Goal: Task Accomplishment & Management: Complete application form

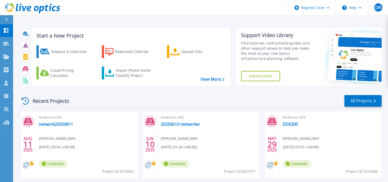
click at [6, 21] on icon at bounding box center [6, 19] width 3 height 4
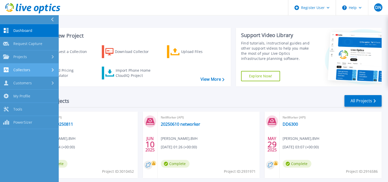
click at [49, 69] on div "Collectors" at bounding box center [29, 69] width 52 height 5
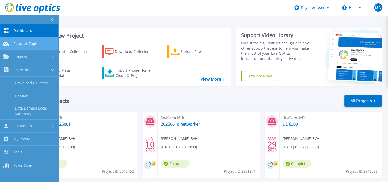
click at [36, 42] on span "Request Capture" at bounding box center [27, 43] width 29 height 5
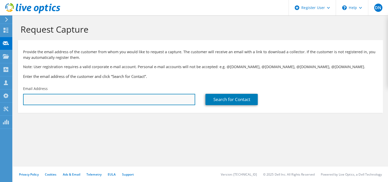
click at [119, 101] on input "text" at bounding box center [109, 99] width 172 height 11
click at [167, 103] on input "text" at bounding box center [109, 99] width 172 height 11
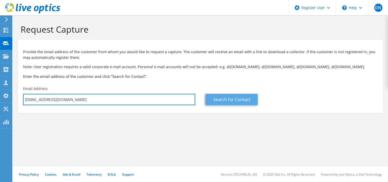
type input "[EMAIL_ADDRESS][DOMAIN_NAME]"
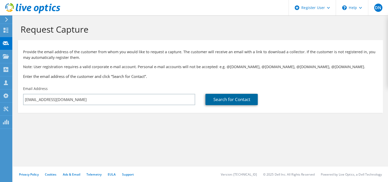
click at [231, 100] on link "Search for Contact" at bounding box center [231, 99] width 52 height 11
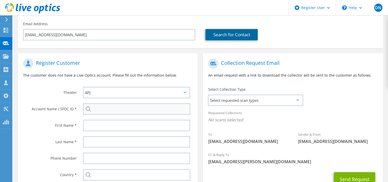
scroll to position [77, 0]
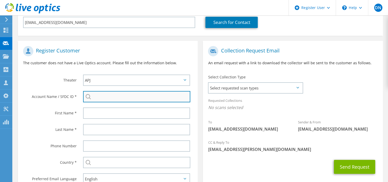
click at [118, 95] on input "search" at bounding box center [136, 96] width 107 height 11
type input "1"
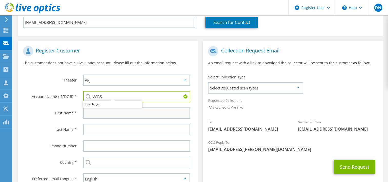
type input "VCBS"
click at [119, 112] on input "text" at bounding box center [136, 112] width 107 height 11
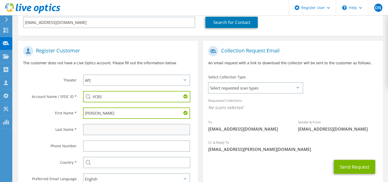
type input "Hieu"
click at [111, 127] on input "text" at bounding box center [136, 129] width 107 height 11
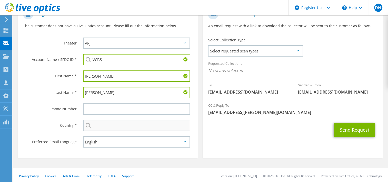
scroll to position [114, 0]
type input "Trieu Trung"
click at [114, 125] on input "text" at bounding box center [136, 125] width 107 height 11
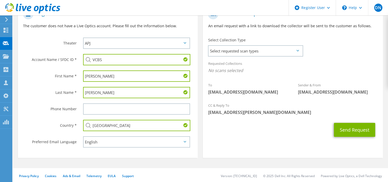
type input "Vietnam"
click at [232, 136] on div "Send Request" at bounding box center [293, 129] width 180 height 19
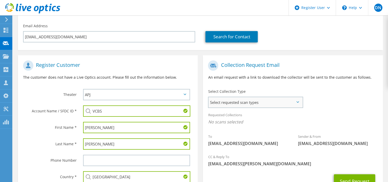
click at [256, 102] on span "Select requested scan types" at bounding box center [256, 102] width 94 height 10
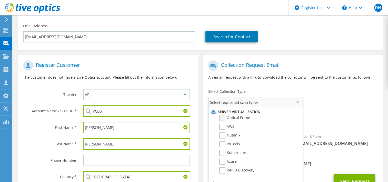
click at [224, 118] on label "Optical Prime" at bounding box center [234, 118] width 31 height 6
click at [0, 0] on input "Optical Prime" at bounding box center [0, 0] width 0 height 0
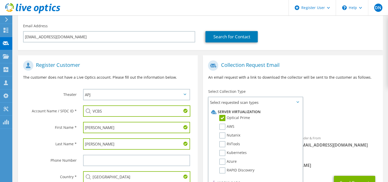
click at [321, 103] on div "To tthieu01@vcbs.com.vn Sender & From liveoptics@liveoptics.com" at bounding box center [293, 105] width 180 height 95
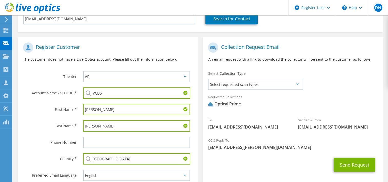
scroll to position [88, 0]
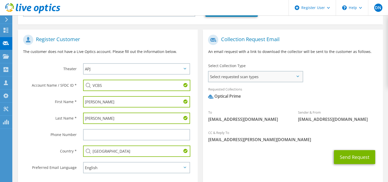
click at [275, 80] on span "Select requested scan types" at bounding box center [256, 76] width 94 height 10
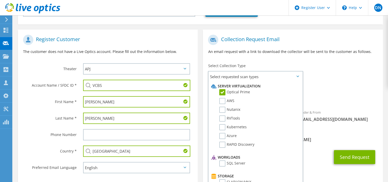
click at [368, 80] on div "To tthieu01@vcbs.com.vn Sender & From liveoptics@liveoptics.com" at bounding box center [293, 79] width 180 height 95
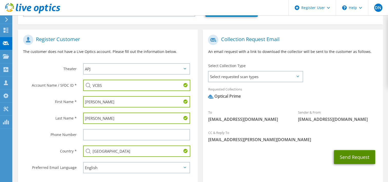
click at [345, 156] on button "Send Request" at bounding box center [354, 157] width 41 height 14
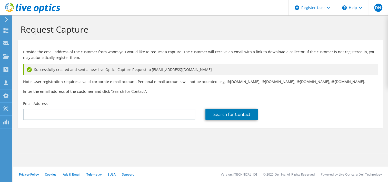
click at [3, 21] on div at bounding box center [6, 19] width 6 height 5
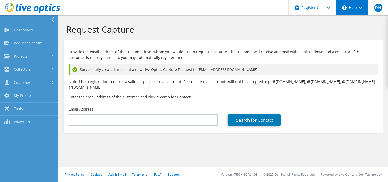
click at [345, 8] on icon "\n" at bounding box center [344, 7] width 5 height 5
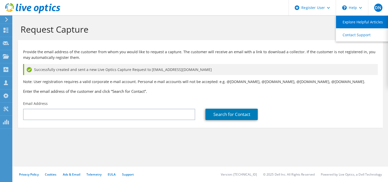
click at [354, 21] on link "Explore Helpful Articles" at bounding box center [364, 22] width 57 height 13
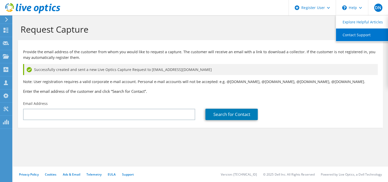
click at [359, 37] on link "Contact Support" at bounding box center [364, 34] width 57 height 13
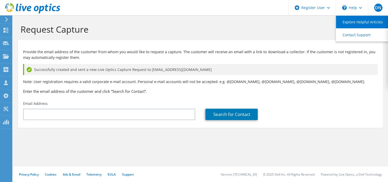
click at [349, 23] on link "Explore Helpful Articles" at bounding box center [364, 22] width 57 height 13
